Goal: Use online tool/utility: Utilize a website feature to perform a specific function

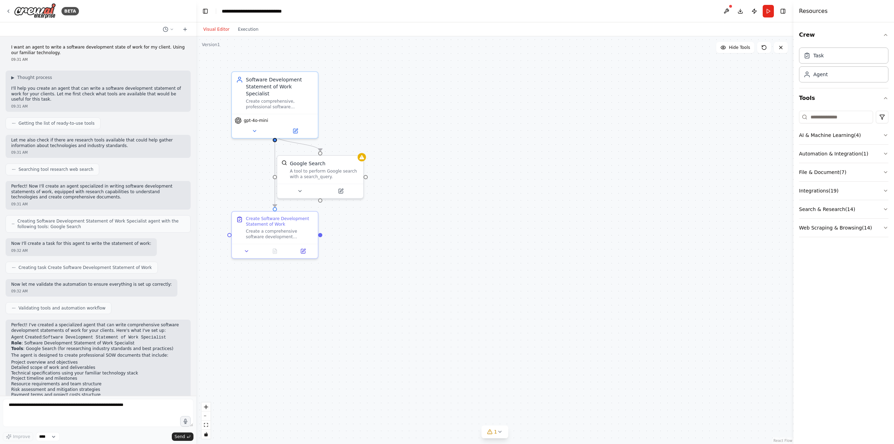
scroll to position [158, 0]
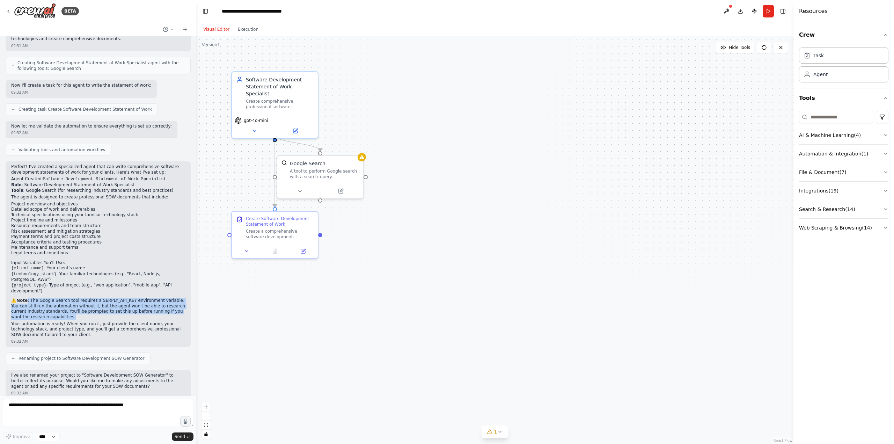
drag, startPoint x: 56, startPoint y: 312, endPoint x: 69, endPoint y: 318, distance: 15.2
click at [28, 298] on p "⚠️ Note : The Google Search tool requires a SERPLY_API_KEY environment variable…" at bounding box center [98, 309] width 174 height 22
click at [91, 325] on p "Your automation is ready! When you run it, just provide the client name, your t…" at bounding box center [98, 329] width 174 height 16
click at [134, 406] on textarea at bounding box center [98, 413] width 191 height 28
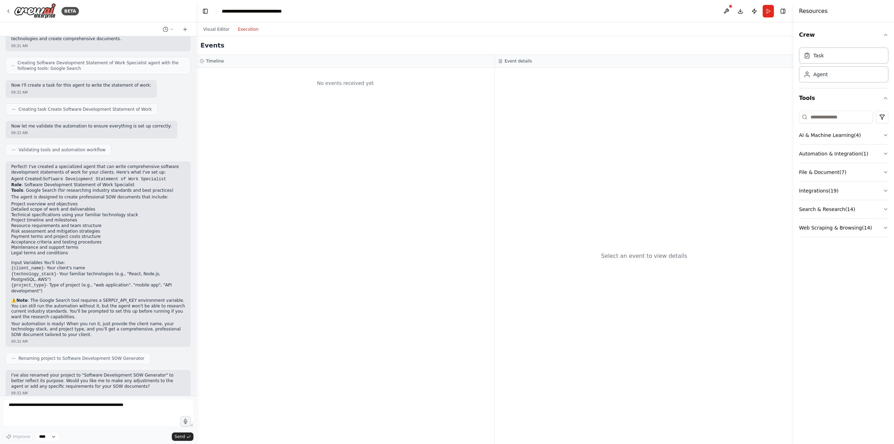
click at [244, 32] on button "Execution" at bounding box center [248, 29] width 29 height 8
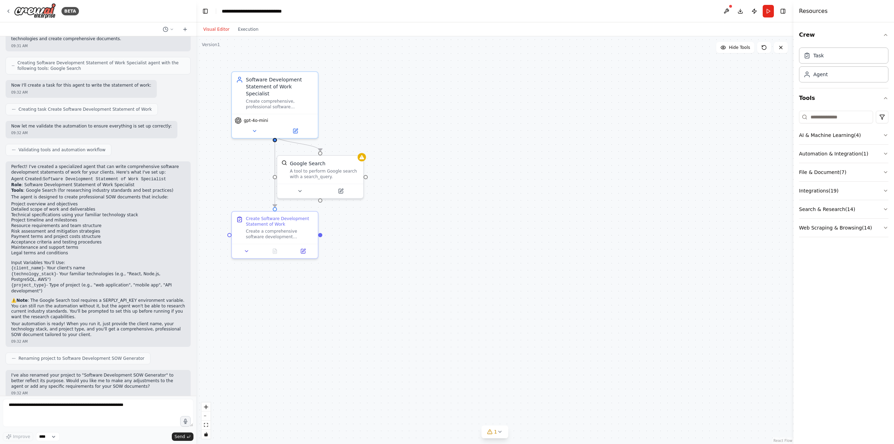
click at [216, 29] on button "Visual Editor" at bounding box center [216, 29] width 35 height 8
click at [764, 12] on button "Run" at bounding box center [767, 11] width 11 height 13
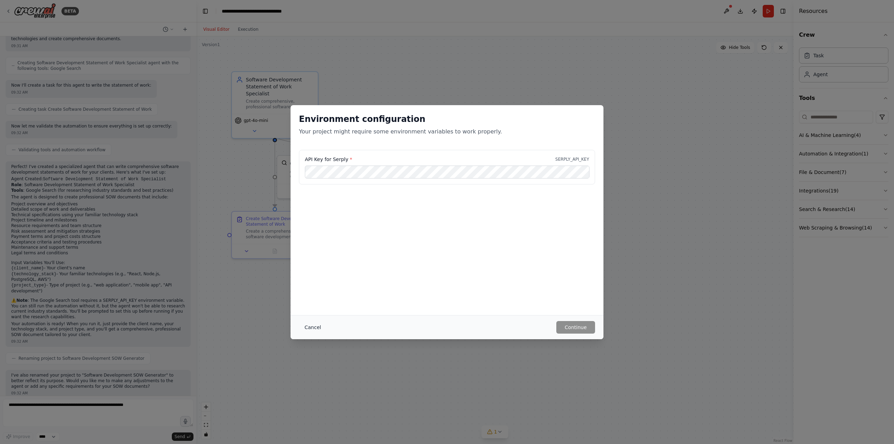
click at [316, 327] on button "Cancel" at bounding box center [313, 327] width 28 height 13
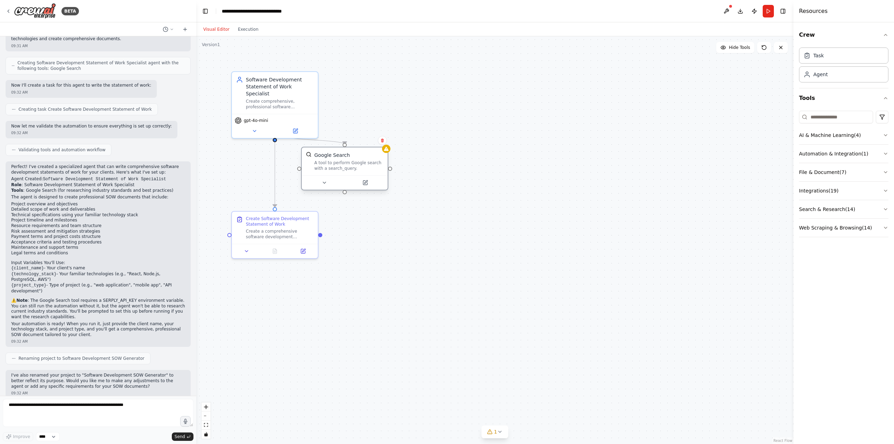
drag, startPoint x: 348, startPoint y: 175, endPoint x: 376, endPoint y: 171, distance: 28.9
click at [376, 171] on div "A tool to perform Google search with a search_query." at bounding box center [348, 165] width 69 height 11
click at [390, 146] on div at bounding box center [393, 149] width 8 height 8
click at [392, 140] on button at bounding box center [389, 140] width 9 height 9
click at [377, 140] on button "Confirm" at bounding box center [369, 140] width 25 height 8
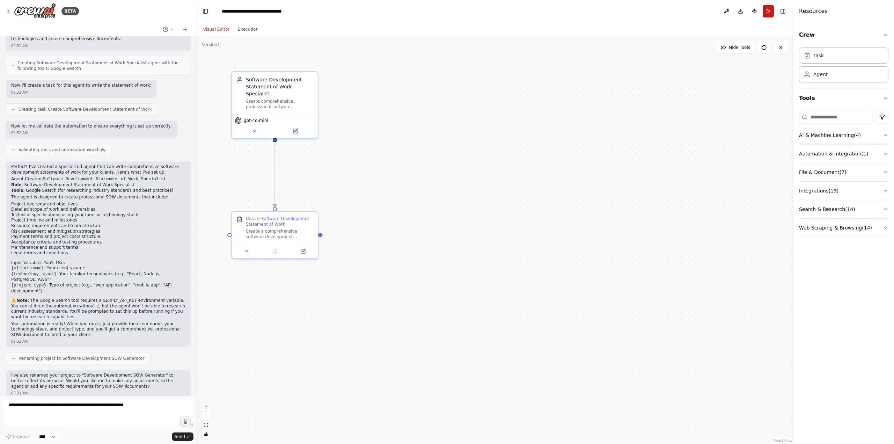
click at [771, 11] on button "Run" at bounding box center [767, 11] width 11 height 13
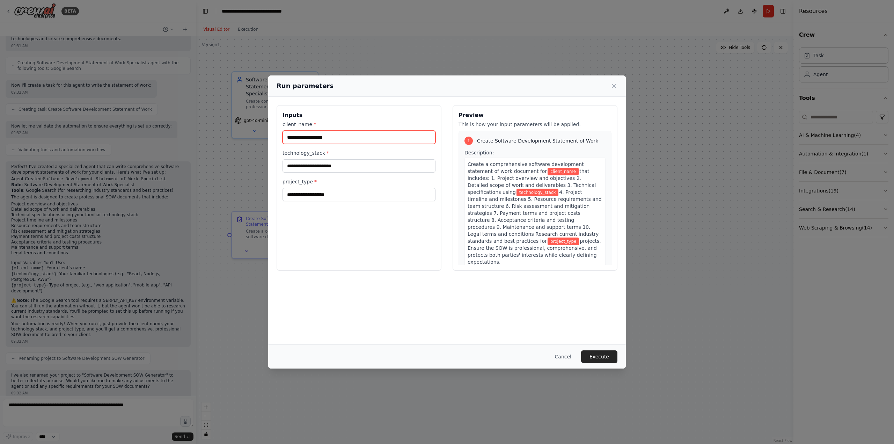
click at [340, 137] on input "client_name *" at bounding box center [358, 137] width 153 height 13
type input "********"
drag, startPoint x: 357, startPoint y: 167, endPoint x: 265, endPoint y: 161, distance: 91.6
click at [266, 161] on div "Run parameters Inputs client_name * ******** technology_stack * project_type * …" at bounding box center [447, 222] width 894 height 444
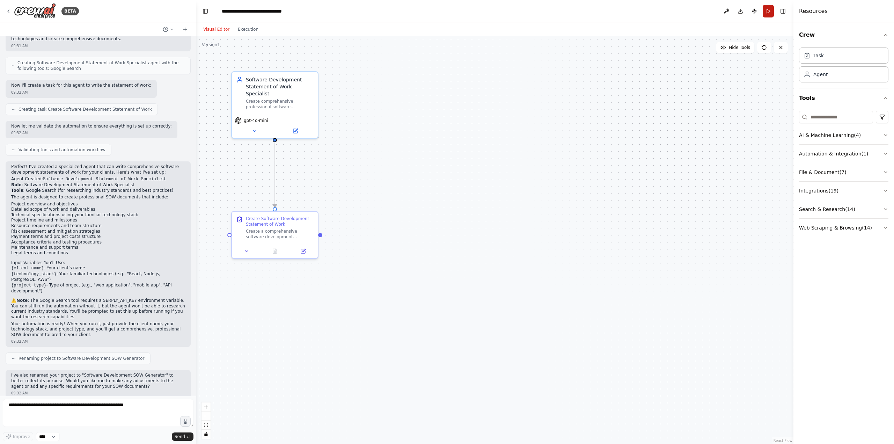
click at [767, 14] on button "Run" at bounding box center [767, 11] width 11 height 13
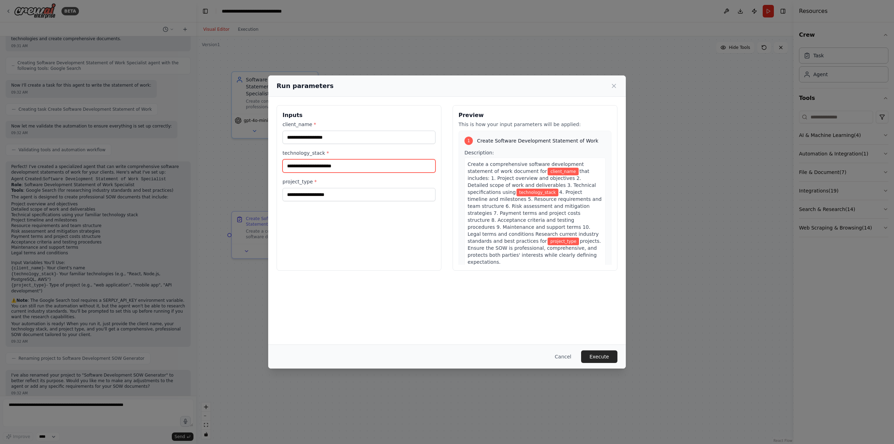
drag, startPoint x: 384, startPoint y: 165, endPoint x: 369, endPoint y: 146, distance: 24.1
click at [383, 164] on input "technology_stack *" at bounding box center [358, 165] width 153 height 13
click at [365, 141] on input "client_name *" at bounding box center [358, 137] width 153 height 13
type input "********"
click at [345, 164] on input "technology_stack *" at bounding box center [358, 165] width 153 height 13
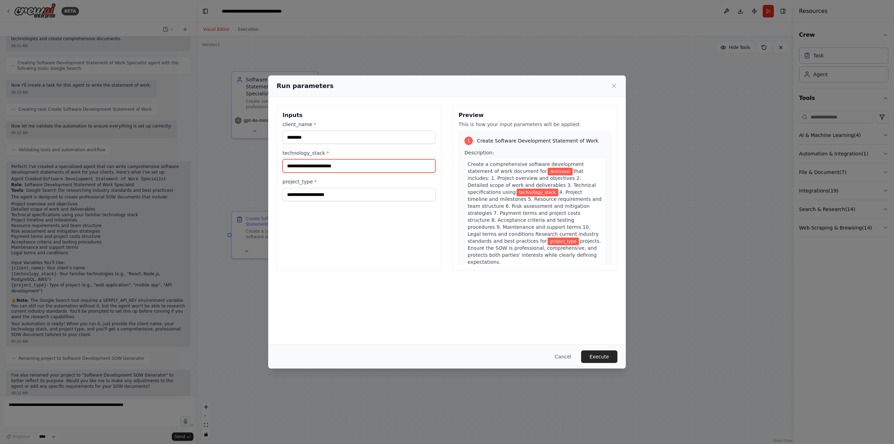
click at [345, 164] on input "technology_stack *" at bounding box center [358, 165] width 153 height 13
type input "**********"
click at [359, 198] on input "project_type *" at bounding box center [358, 194] width 153 height 13
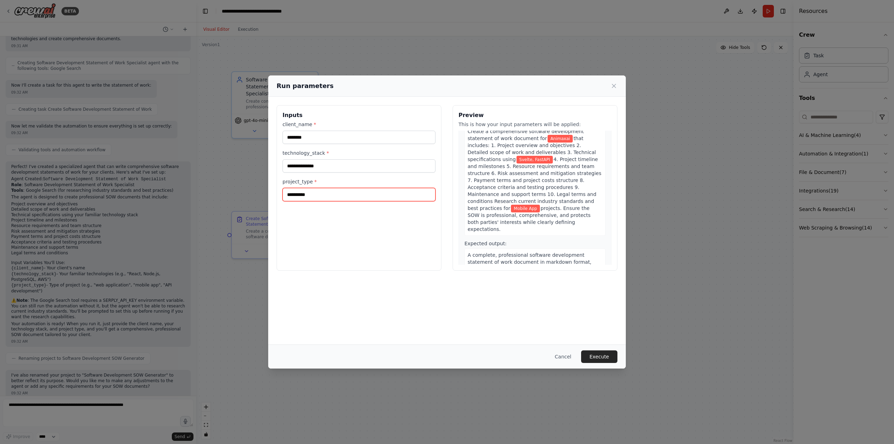
scroll to position [56, 0]
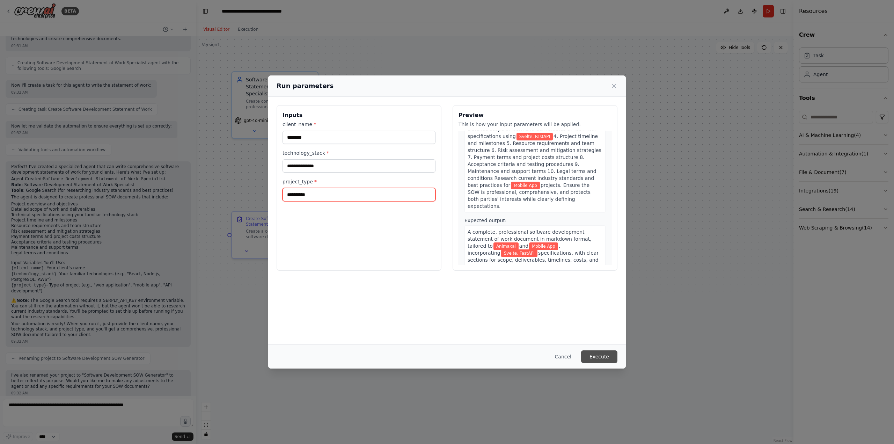
type input "**********"
click at [601, 354] on button "Execute" at bounding box center [599, 356] width 36 height 13
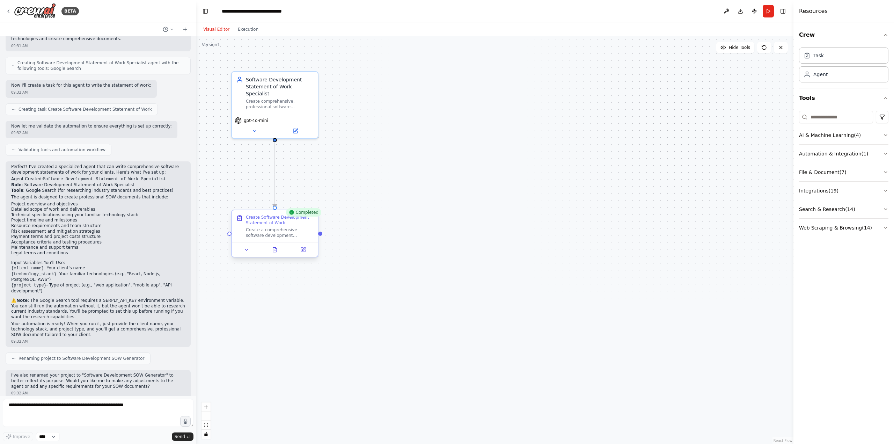
click at [302, 217] on div "Create Software Development Statement of Work" at bounding box center [280, 219] width 68 height 11
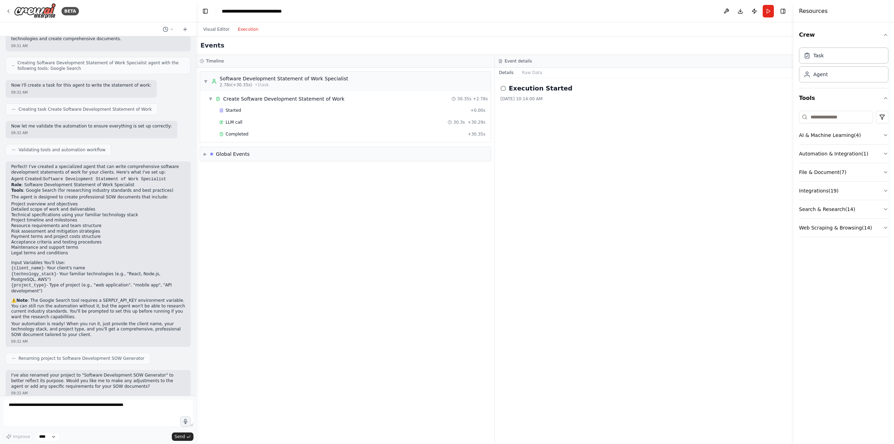
click at [251, 30] on button "Execution" at bounding box center [248, 29] width 29 height 8
click at [253, 153] on div "▶ Global Events" at bounding box center [345, 154] width 290 height 14
click at [279, 135] on div "Completed" at bounding box center [341, 134] width 245 height 6
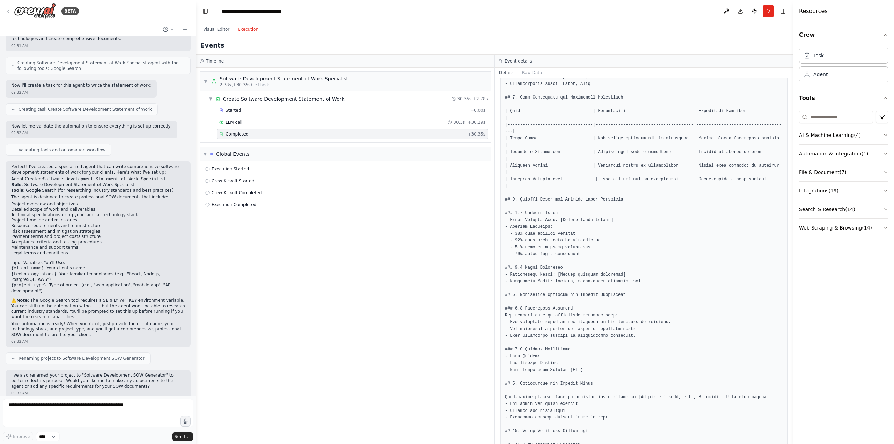
scroll to position [698, 0]
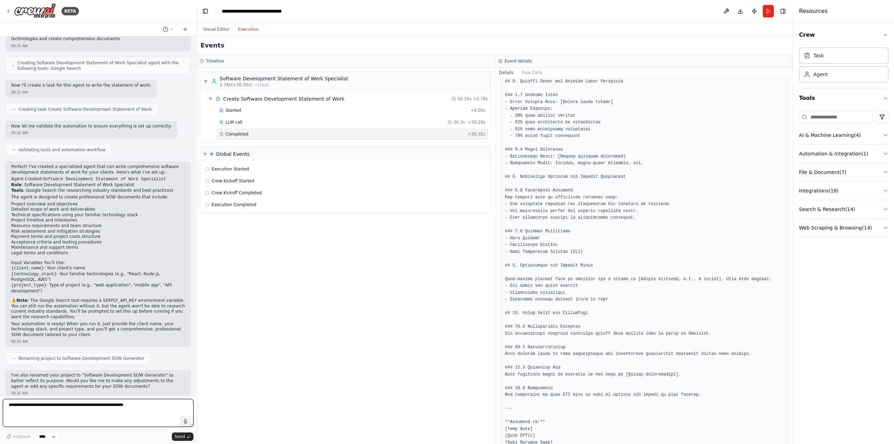
click at [82, 410] on textarea at bounding box center [98, 413] width 191 height 28
type textarea "**********"
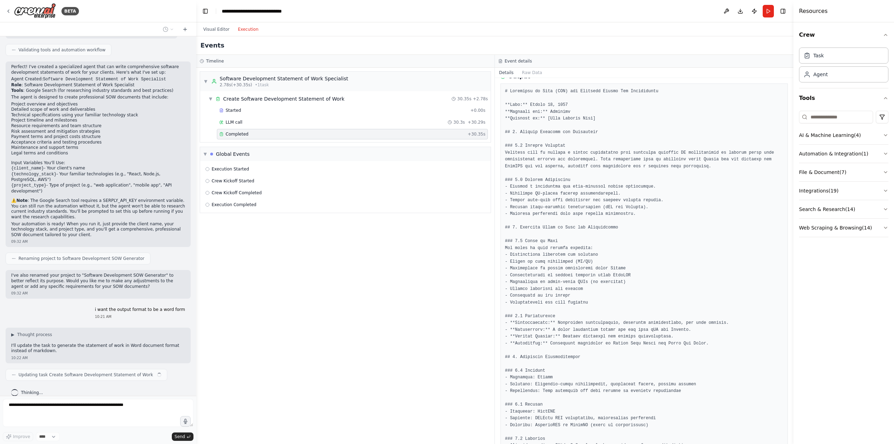
scroll to position [0, 0]
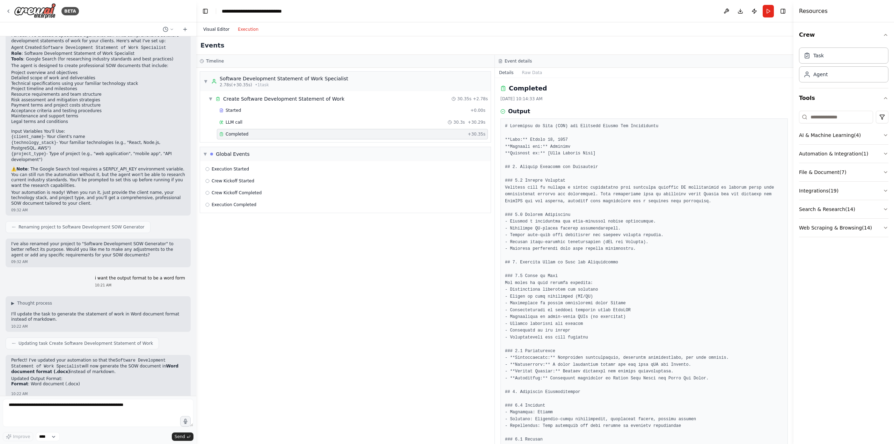
click at [213, 30] on button "Visual Editor" at bounding box center [216, 29] width 35 height 8
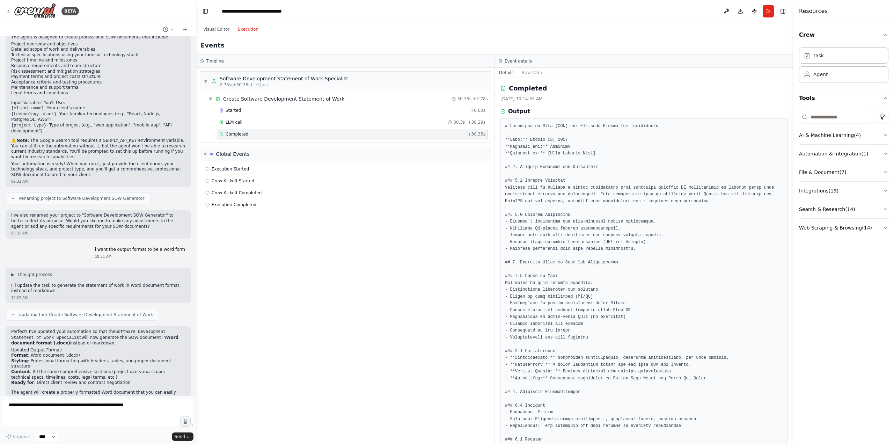
click at [253, 30] on button "Execution" at bounding box center [248, 29] width 29 height 8
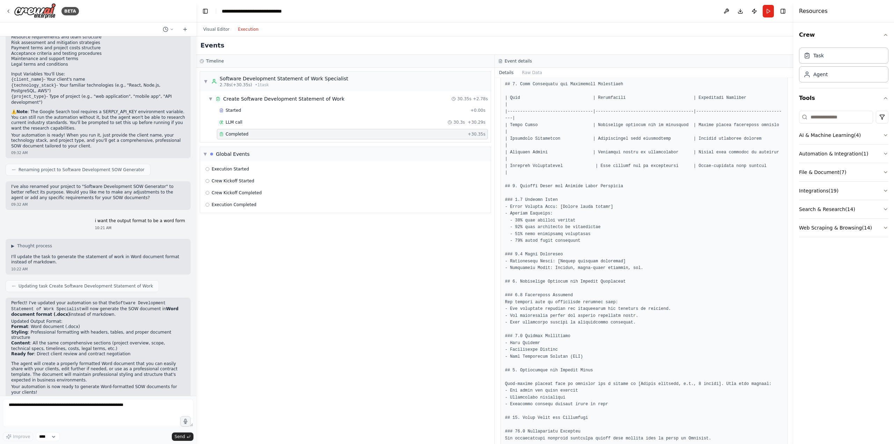
scroll to position [698, 0]
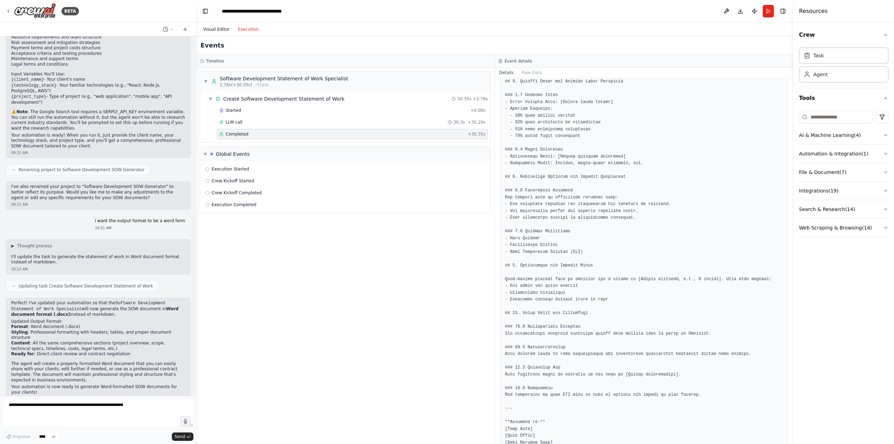
click at [219, 28] on button "Visual Editor" at bounding box center [216, 29] width 35 height 8
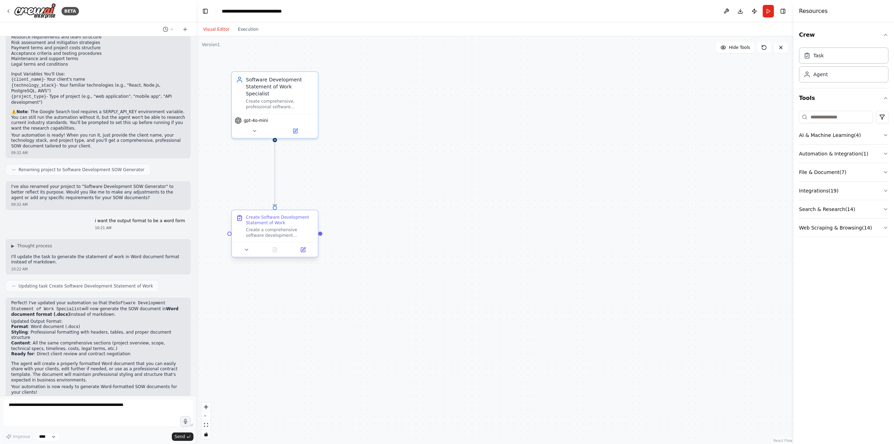
click at [281, 235] on div "Create a comprehensive software development statement of work document for {cli…" at bounding box center [280, 232] width 68 height 11
click at [75, 384] on p "Your automation is now ready to generate Word-formatted SOW documents for your …" at bounding box center [98, 389] width 174 height 11
click at [729, 9] on button at bounding box center [726, 11] width 11 height 13
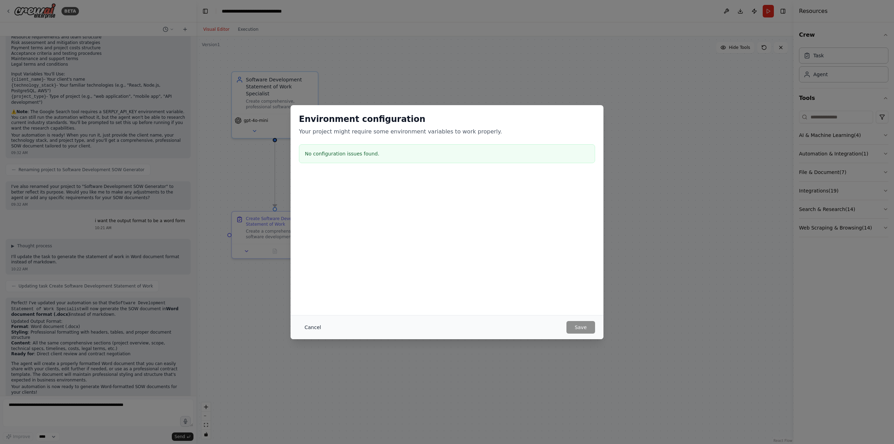
click at [307, 326] on button "Cancel" at bounding box center [313, 327] width 28 height 13
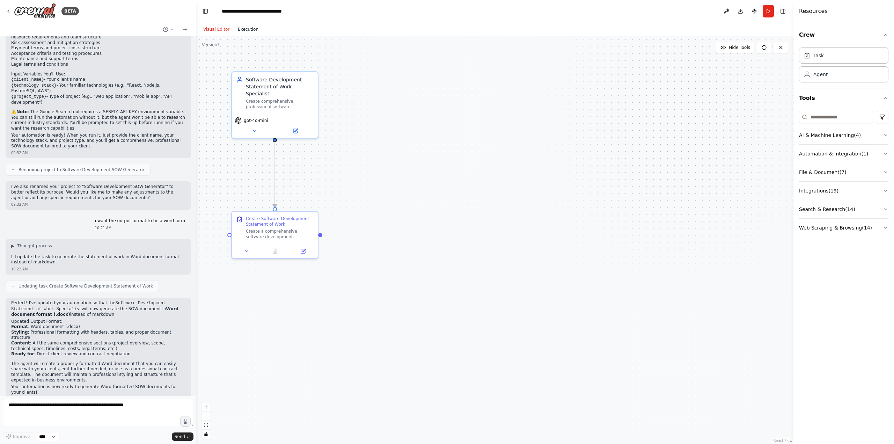
click at [254, 30] on button "Execution" at bounding box center [248, 29] width 29 height 8
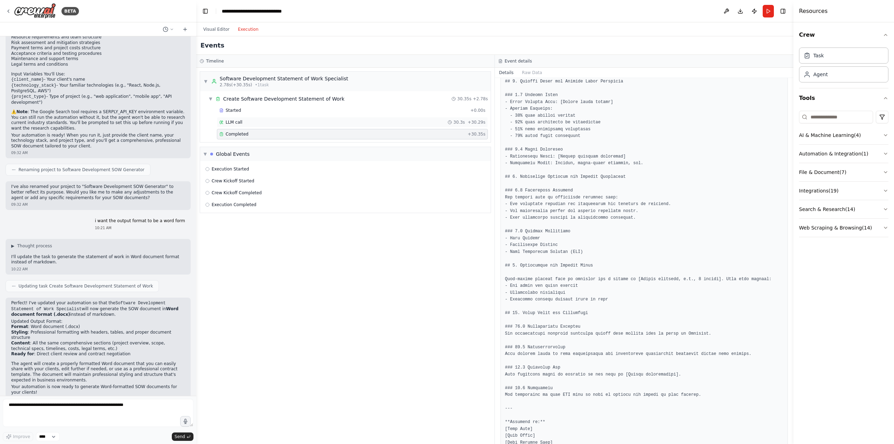
click at [279, 122] on div "LLM call 30.3s + 30.29s" at bounding box center [352, 122] width 266 height 6
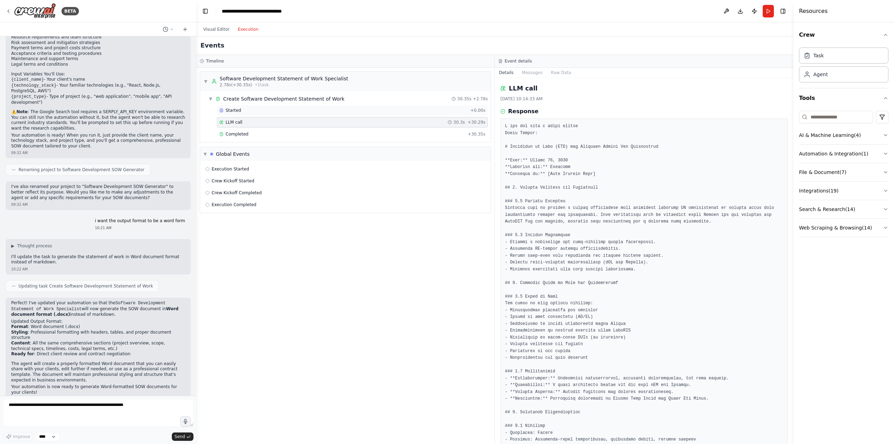
click at [281, 109] on div "Started" at bounding box center [343, 111] width 248 height 6
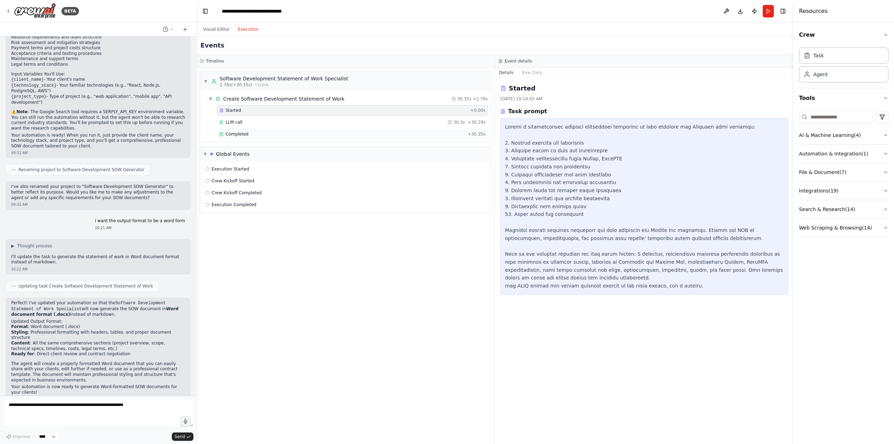
click at [280, 129] on div "Completed + 30.35s" at bounding box center [352, 134] width 271 height 10
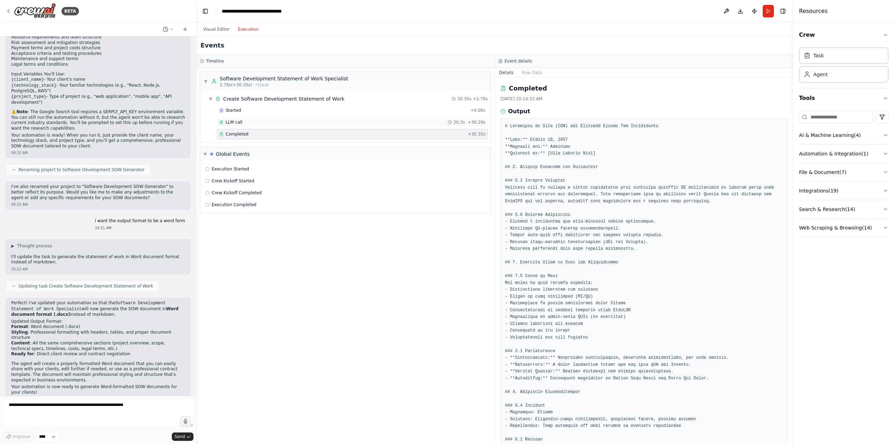
click at [281, 123] on div "LLM call 30.3s + 30.29s" at bounding box center [352, 122] width 266 height 6
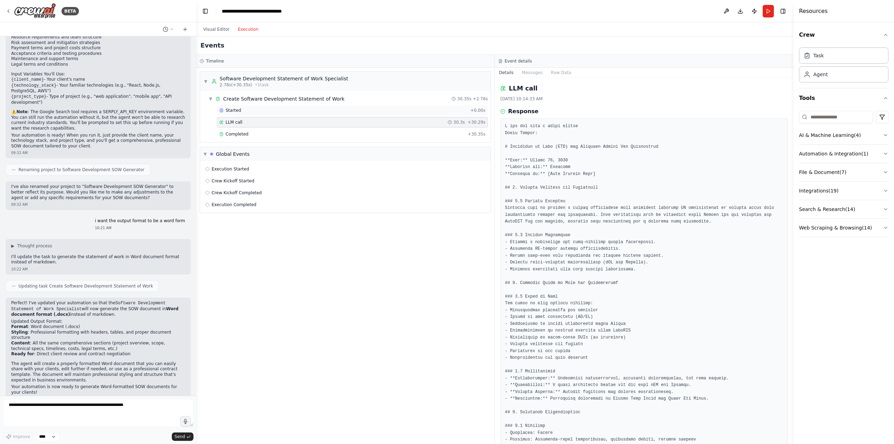
click at [287, 115] on div "Started + 0.00s" at bounding box center [352, 110] width 271 height 10
